Goal: Information Seeking & Learning: Find specific fact

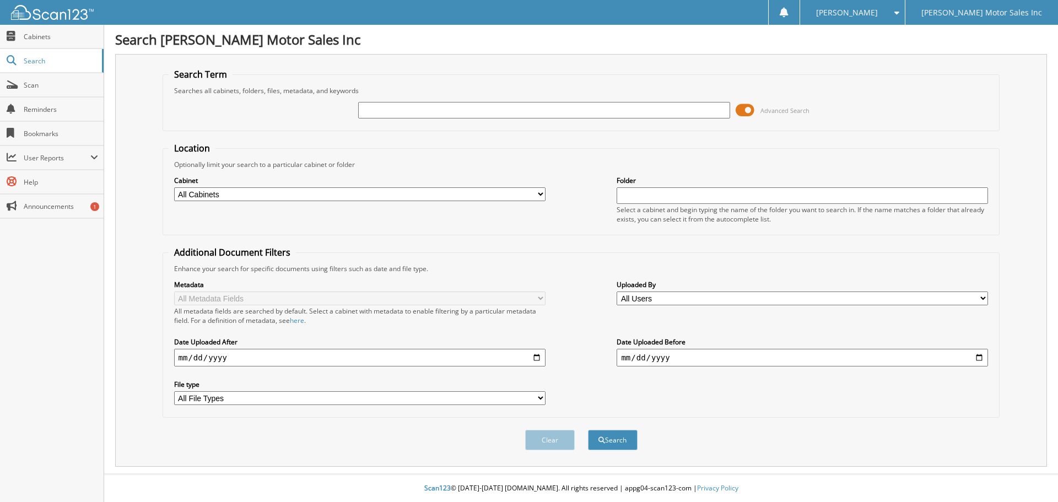
click at [415, 110] on input "text" at bounding box center [543, 110] width 371 height 17
type input "14656"
click at [588, 430] on button "Search" at bounding box center [613, 440] width 50 height 20
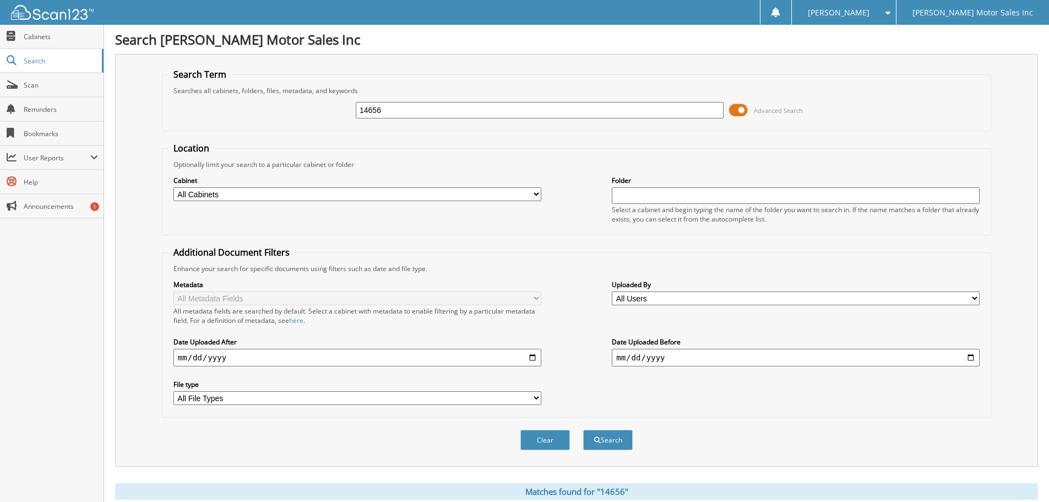
click at [566, 111] on input "14656" at bounding box center [540, 110] width 368 height 17
type input "1"
click at [367, 115] on input "text" at bounding box center [540, 110] width 368 height 17
type input "12000"
click at [583, 430] on button "Search" at bounding box center [608, 440] width 50 height 20
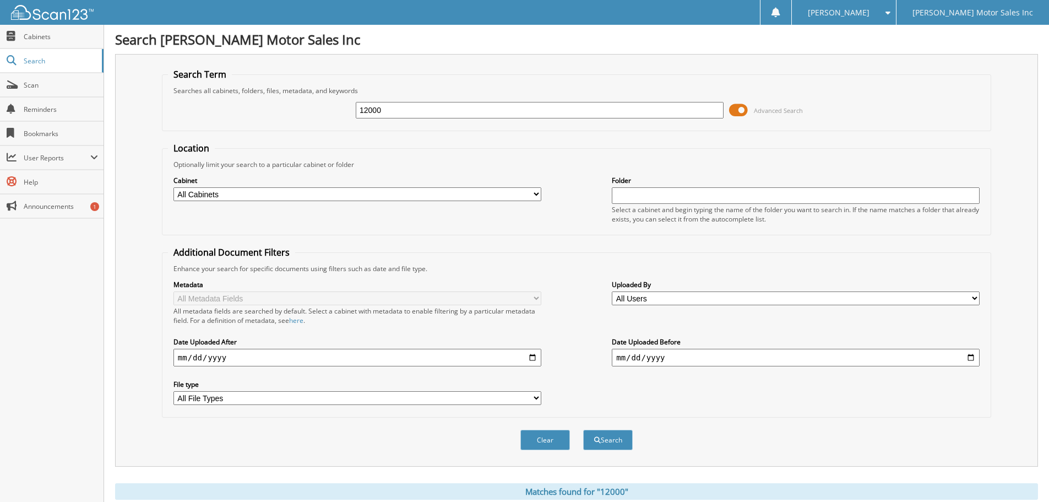
drag, startPoint x: 379, startPoint y: 110, endPoint x: 345, endPoint y: 111, distance: 34.2
click at [345, 111] on div "12000 Advanced Search" at bounding box center [576, 110] width 817 height 30
type input "14756"
click at [583, 430] on button "Search" at bounding box center [608, 440] width 50 height 20
click at [385, 112] on input "14756" at bounding box center [540, 110] width 368 height 17
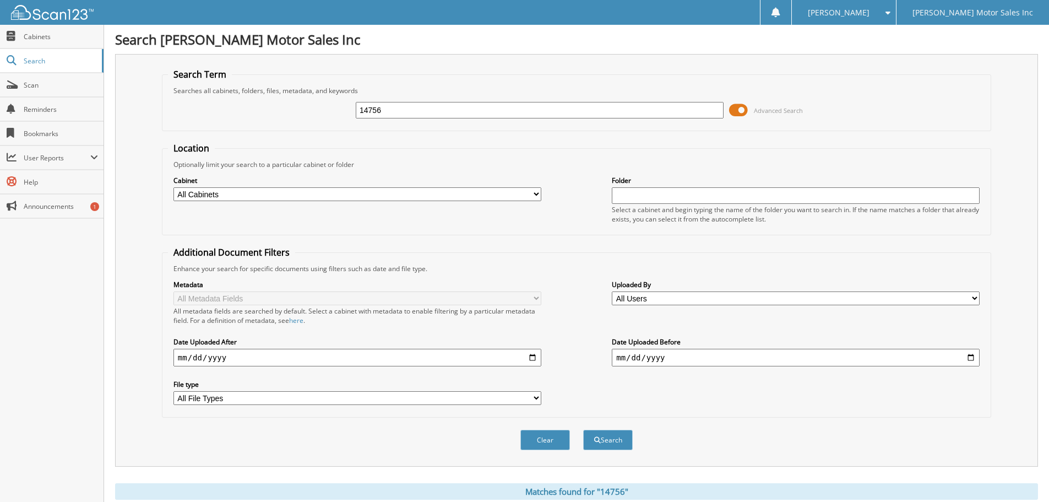
click at [385, 112] on input "14756" at bounding box center [540, 110] width 368 height 17
type input "14766"
click at [583, 430] on button "Search" at bounding box center [608, 440] width 50 height 20
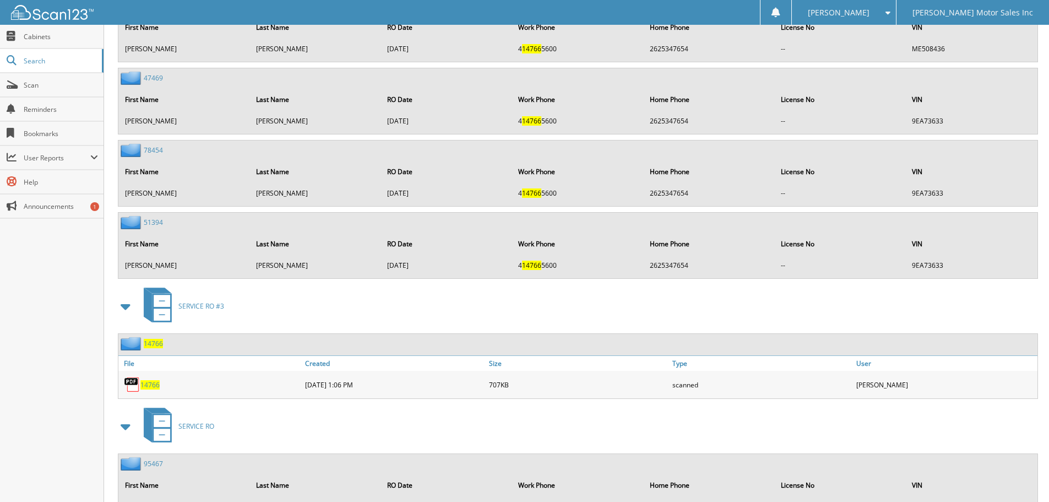
scroll to position [1264, 0]
